Goal: Task Accomplishment & Management: Use online tool/utility

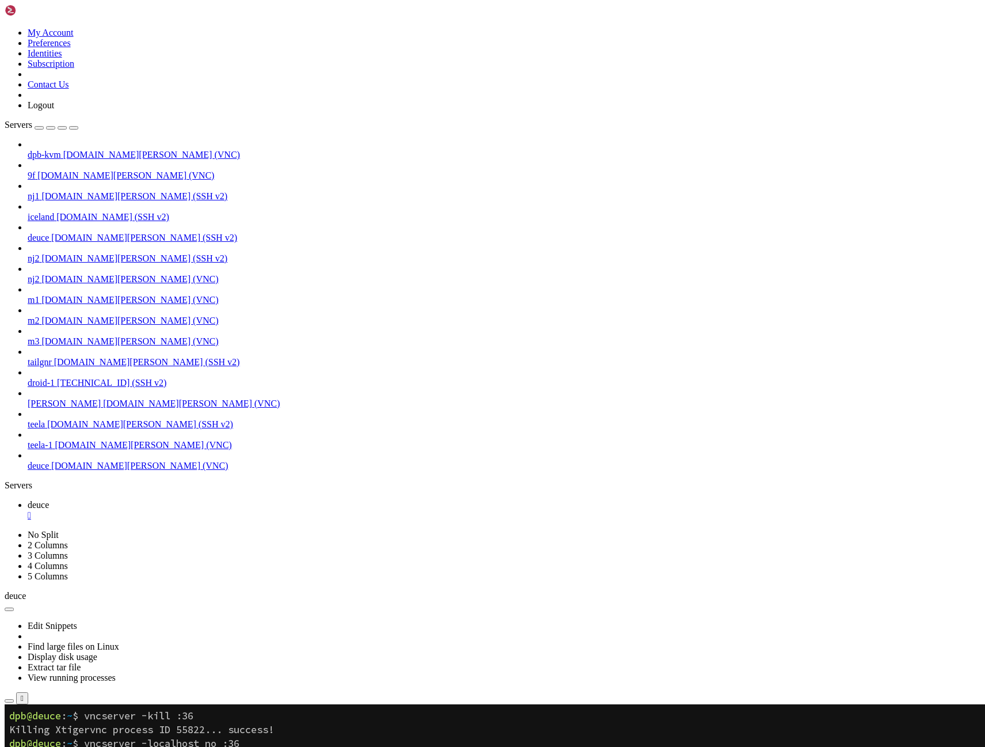
click at [47, 470] on span "deuce" at bounding box center [38, 465] width 21 height 10
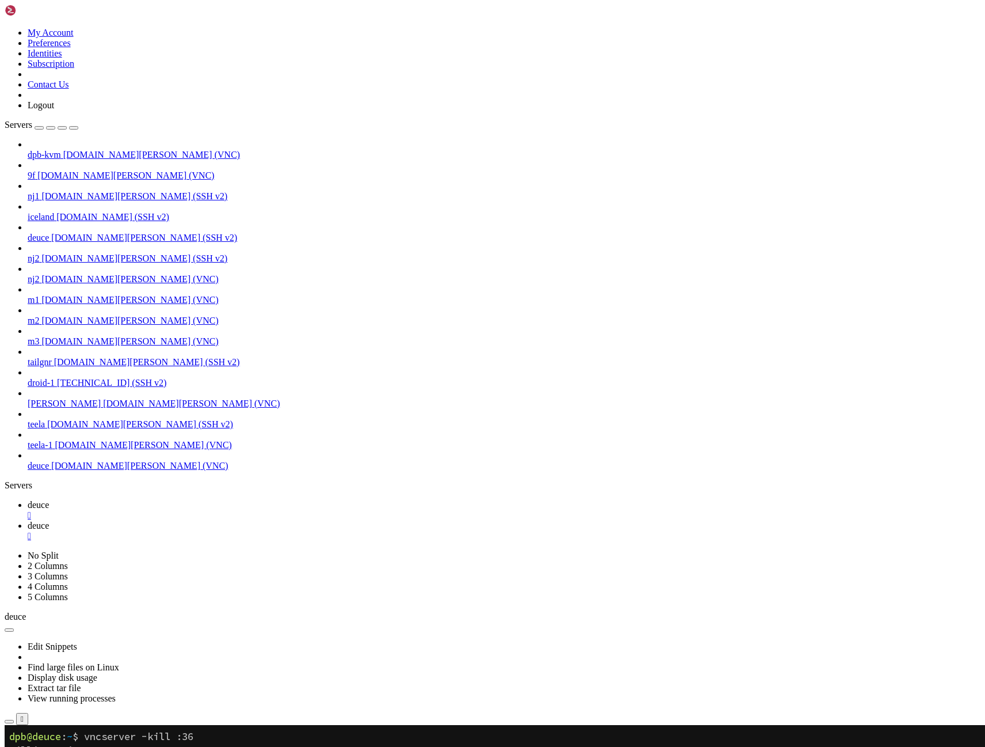
click at [49, 500] on span "deuce" at bounding box center [38, 505] width 21 height 10
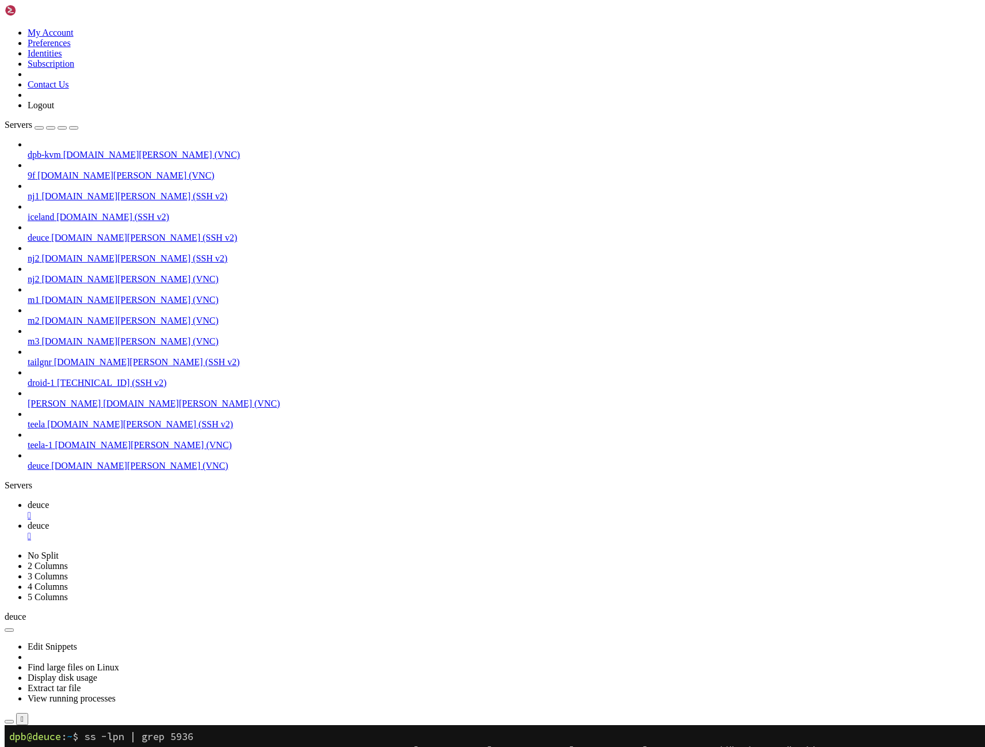
scroll to position [249, 0]
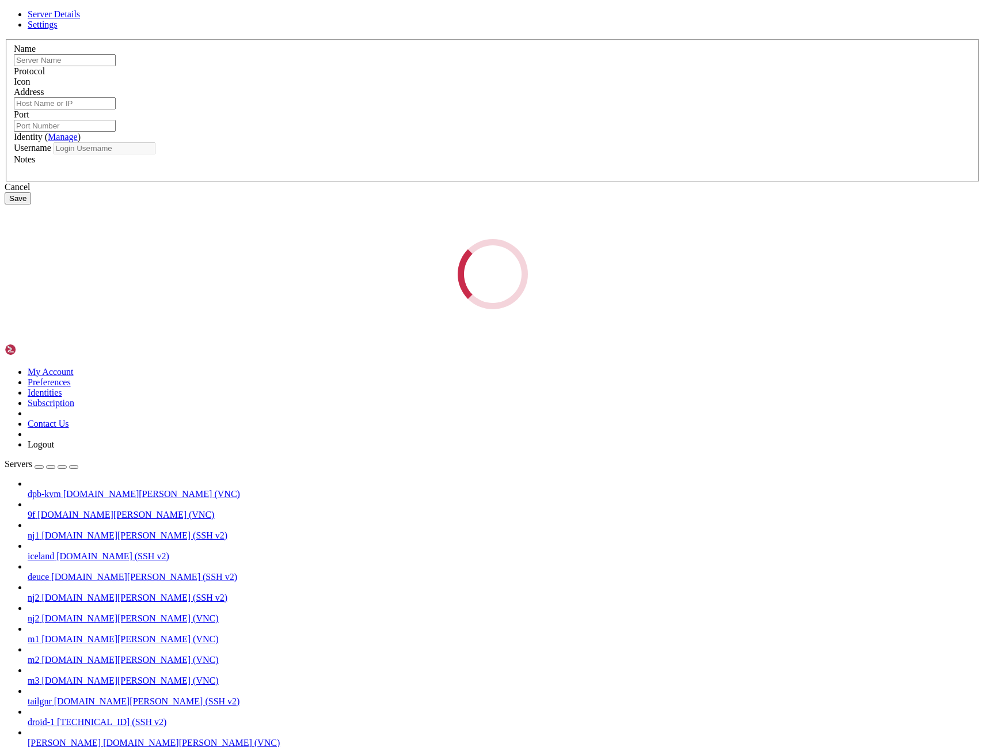
type input "deuce"
type input "[DOMAIN_NAME][PERSON_NAME]"
type input "5936"
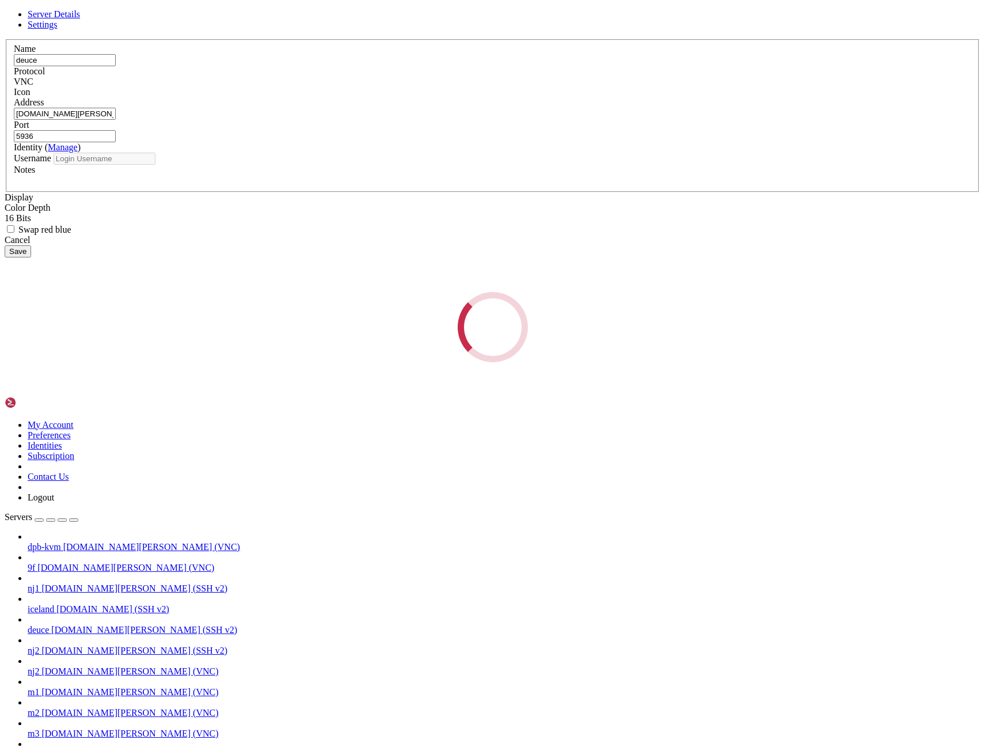
type input "dpb"
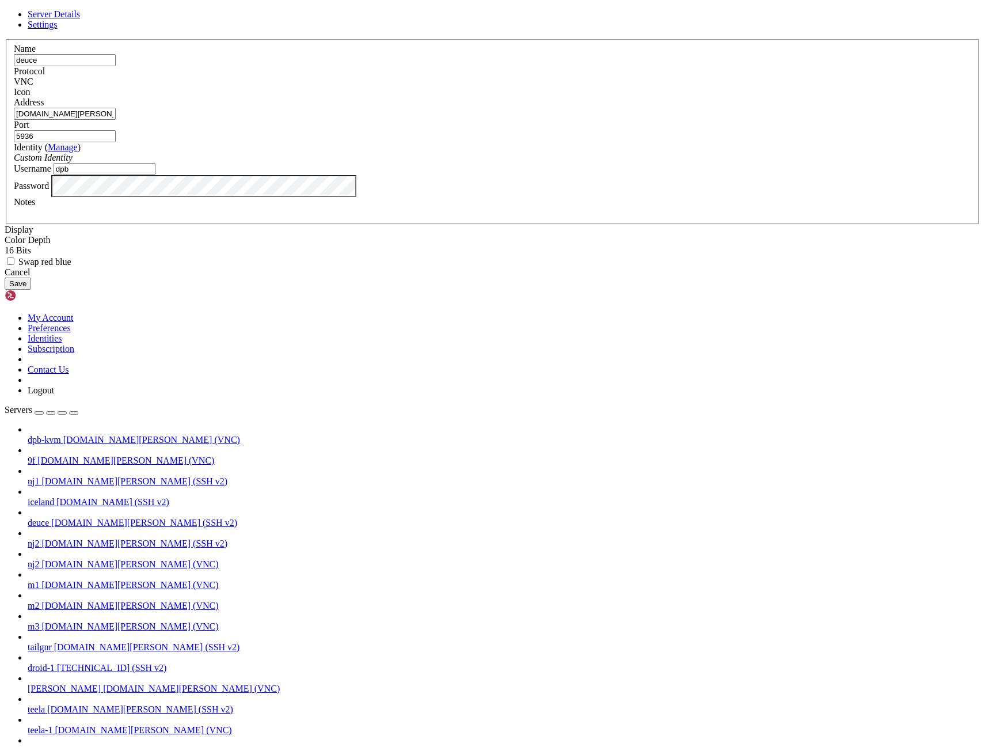
click at [31, 290] on button "Save" at bounding box center [18, 283] width 26 height 12
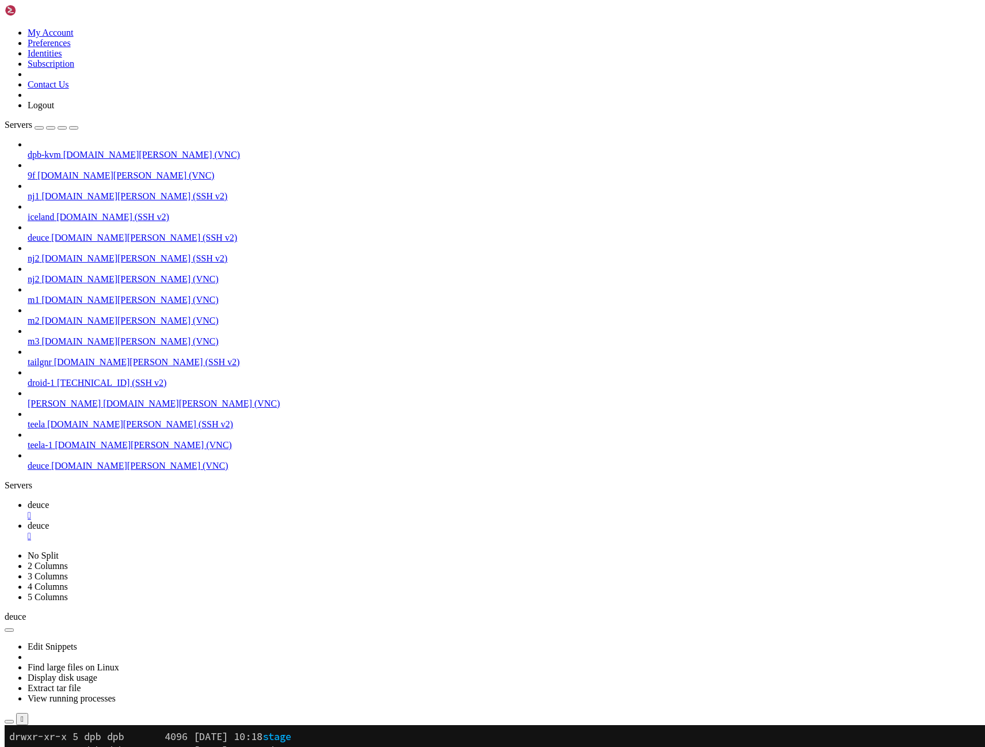
drag, startPoint x: 233, startPoint y: 12, endPoint x: 238, endPoint y: 16, distance: 6.6
click at [49, 520] on span "deuce" at bounding box center [38, 525] width 21 height 10
click at [49, 500] on span "deuce" at bounding box center [38, 505] width 21 height 10
click at [49, 520] on span "deuce" at bounding box center [38, 525] width 21 height 10
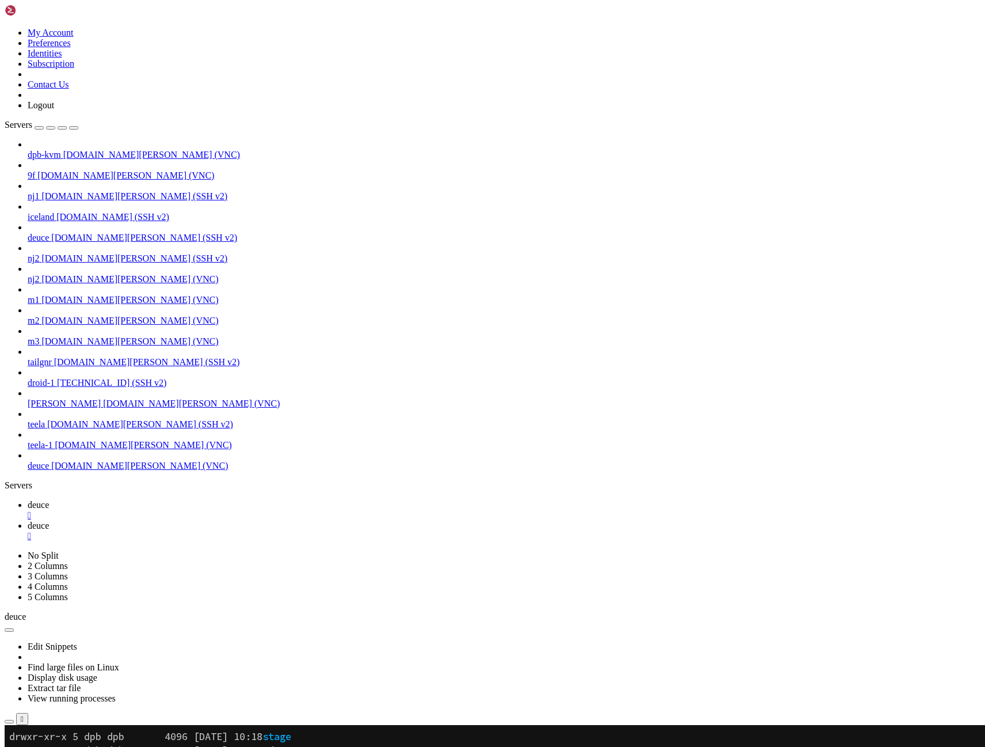
click at [262, 531] on div "" at bounding box center [504, 536] width 953 height 10
